Goal: Information Seeking & Learning: Learn about a topic

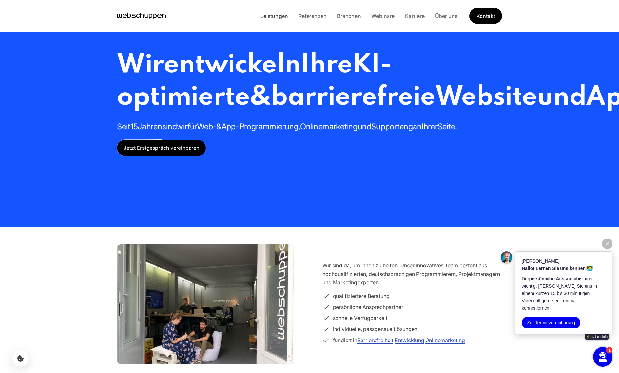
click at [272, 17] on link "Leistungen" at bounding box center [274, 16] width 38 height 7
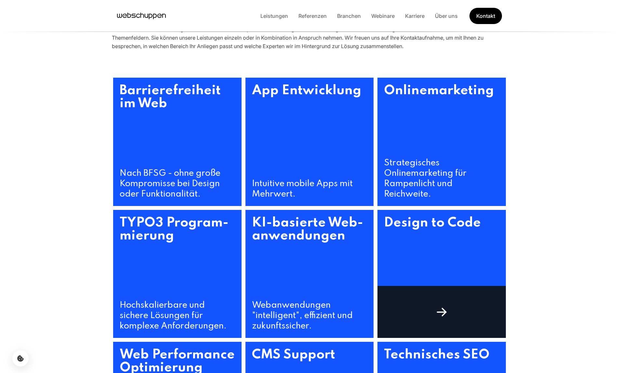
scroll to position [247, 0]
click at [430, 236] on h3 "Design to Code" at bounding box center [442, 255] width 128 height 91
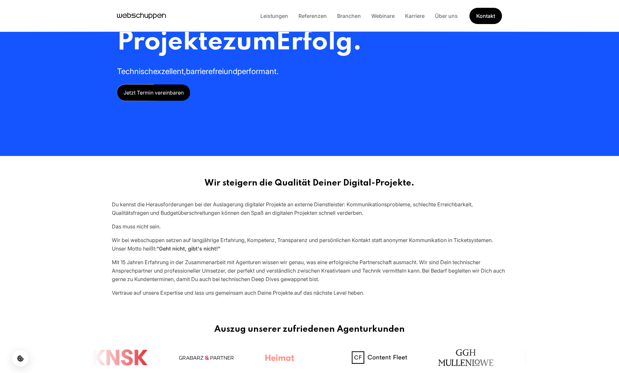
scroll to position [69, 0]
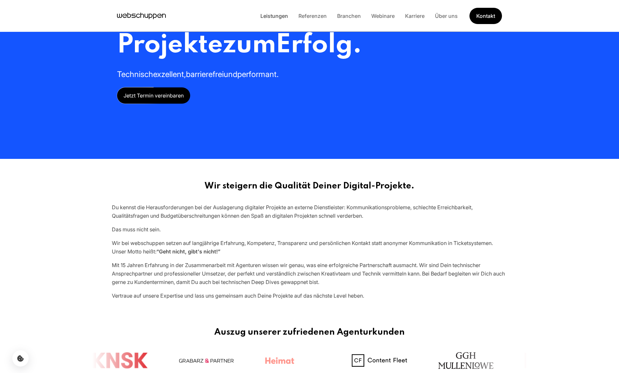
click at [263, 14] on link "Leistungen" at bounding box center [274, 16] width 38 height 7
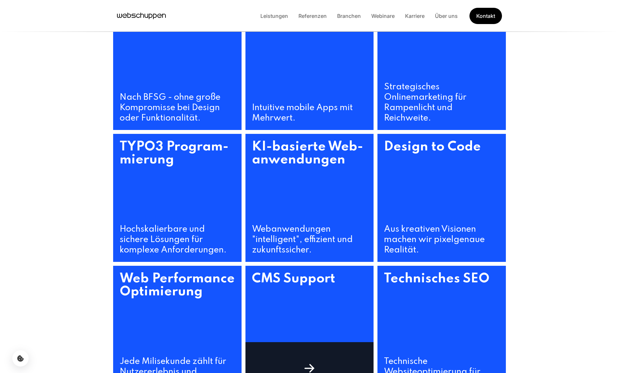
scroll to position [247, 0]
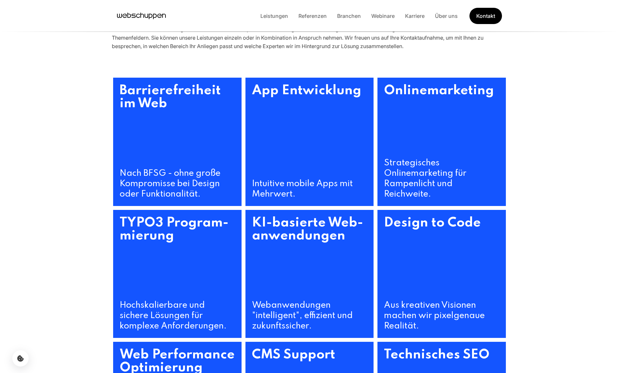
click at [551, 88] on section "Barriere­freiheit im Web Nach BFSG - ohne große Kompromisse bei Design oder Fun…" at bounding box center [309, 274] width 619 height 424
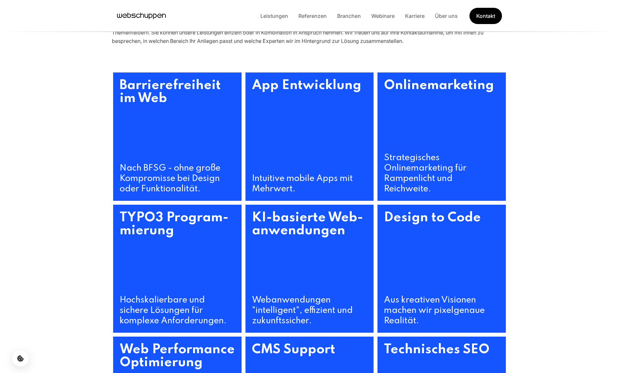
scroll to position [328, 0]
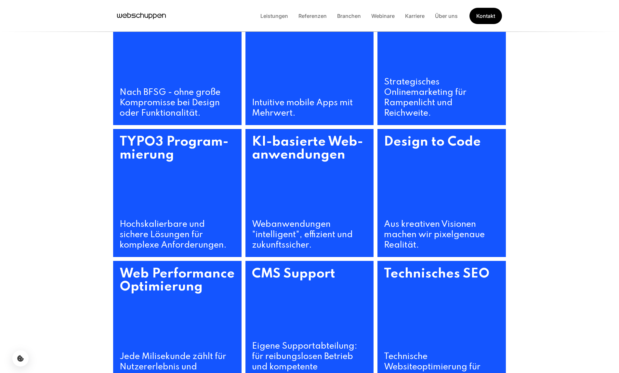
click at [452, 183] on h3 "Design to Code" at bounding box center [442, 174] width 128 height 91
